Goal: Navigation & Orientation: Find specific page/section

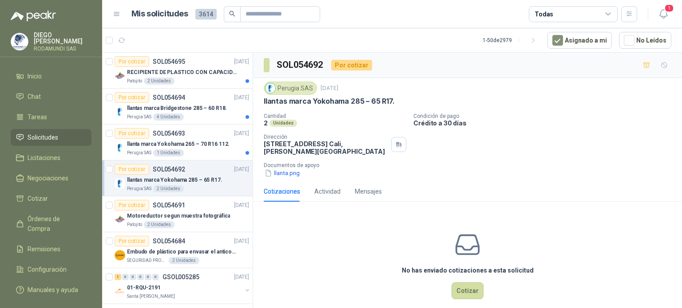
scroll to position [94, 0]
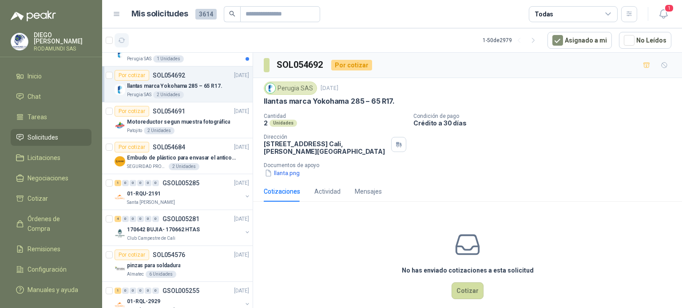
click at [122, 39] on icon "button" at bounding box center [122, 41] width 8 height 8
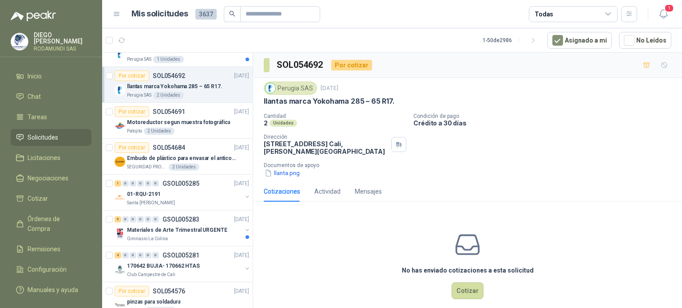
scroll to position [89, 0]
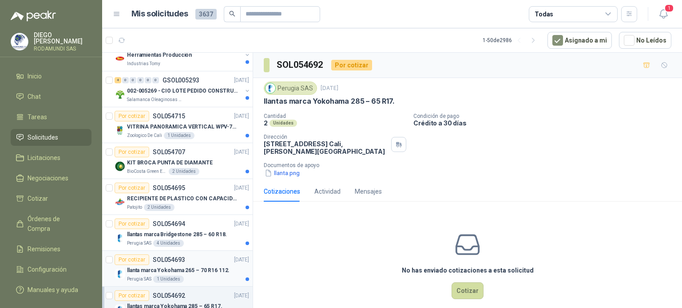
click at [193, 268] on p "llanta marca Yokohama 265 – 70 R16 112." at bounding box center [178, 271] width 103 height 8
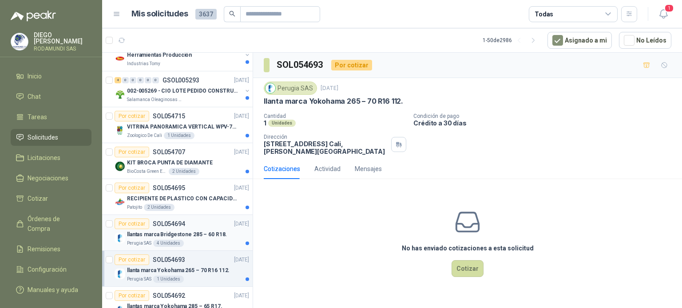
click at [189, 241] on div "Perugia SAS 4 Unidades" at bounding box center [188, 243] width 122 height 7
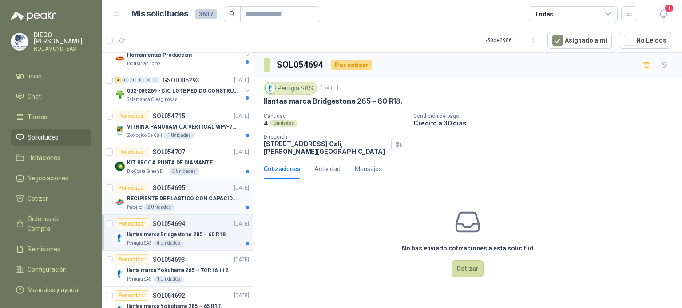
click at [191, 195] on p "RECIPIENTE DE PLASTICO CON CAPACIDAD DE 1.8 LT PARA LA EXTRACCIÓN MANUAL DE LIQ…" at bounding box center [182, 199] width 110 height 8
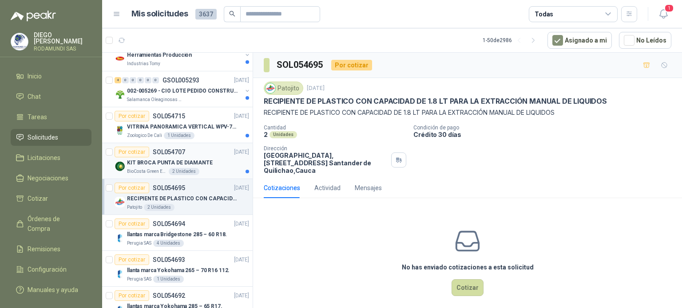
click at [204, 166] on p "KIT BROCA PUNTA DE DIAMANTE" at bounding box center [170, 163] width 86 height 8
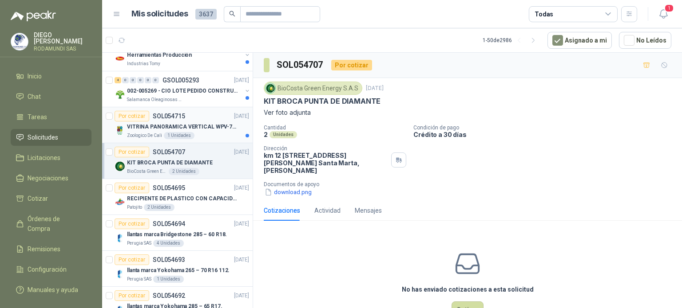
click at [210, 130] on p "VITRINA PANORAMICA VERTICAL WPV-700FA" at bounding box center [182, 127] width 110 height 8
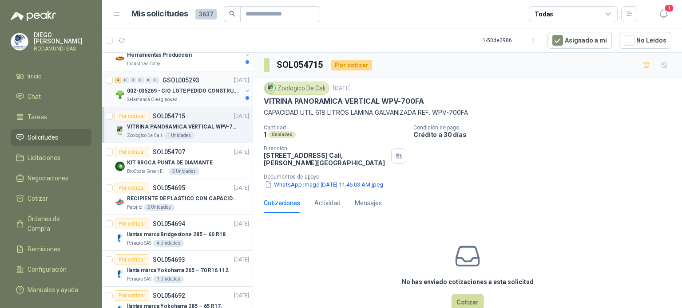
click at [197, 101] on div "Salamanca Oleaginosas SAS" at bounding box center [184, 99] width 115 height 7
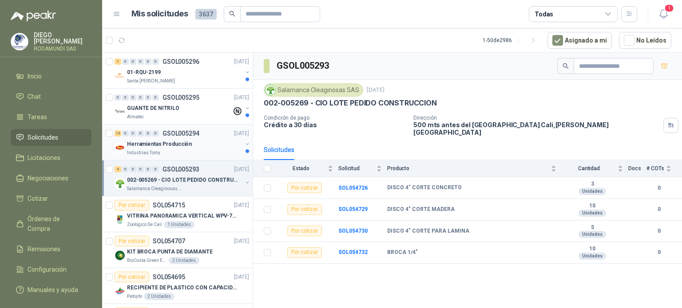
click at [180, 148] on p "Herramientas Producción" at bounding box center [159, 144] width 65 height 8
click at [206, 145] on div "Herramientas Producción" at bounding box center [184, 144] width 115 height 11
